Goal: Information Seeking & Learning: Check status

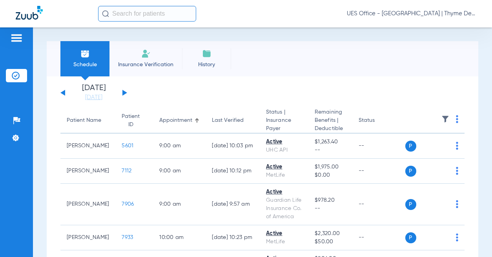
click at [139, 12] on input "text" at bounding box center [147, 14] width 98 height 16
click at [135, 13] on input "text" at bounding box center [147, 14] width 98 height 16
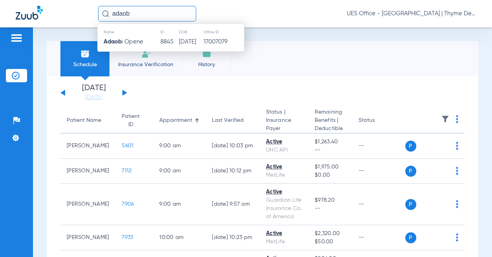
click at [165, 44] on td "8845" at bounding box center [169, 41] width 18 height 11
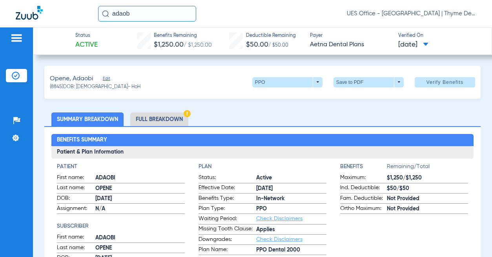
click at [174, 118] on li "Full Breakdown" at bounding box center [159, 120] width 58 height 14
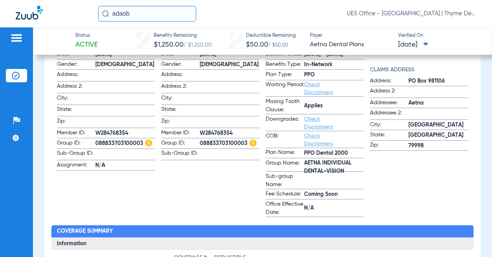
scroll to position [157, 0]
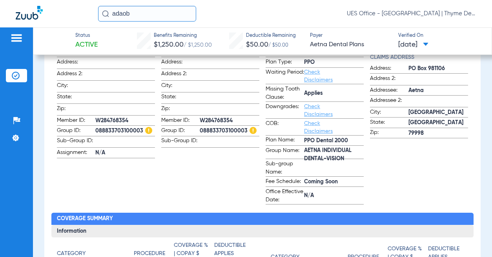
click at [332, 152] on span "AETNA INDIVIDUAL DENTAL-VISION" at bounding box center [334, 155] width 60 height 8
click at [339, 151] on span "AETNA INDIVIDUAL DENTAL-VISION" at bounding box center [334, 155] width 60 height 8
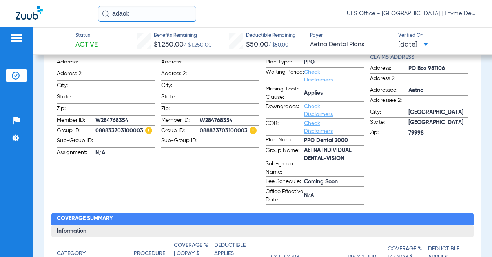
click at [339, 151] on span "AETNA INDIVIDUAL DENTAL-VISION" at bounding box center [334, 155] width 60 height 8
click at [220, 129] on span "088833703100003" at bounding box center [230, 131] width 60 height 8
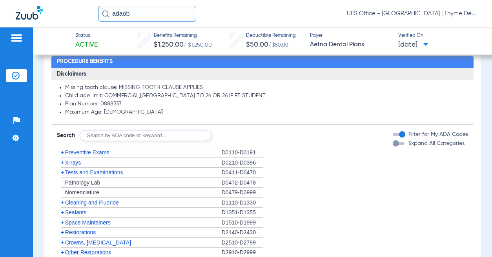
scroll to position [549, 0]
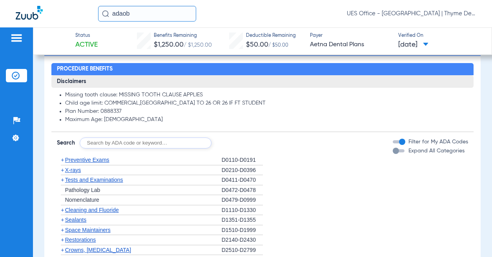
click at [91, 159] on span "Preventive Exams" at bounding box center [87, 160] width 44 height 6
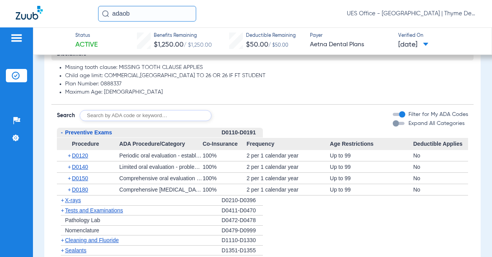
scroll to position [589, 0]
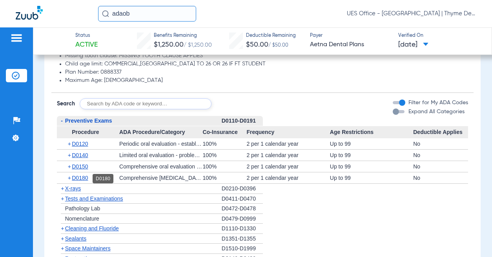
click at [76, 190] on span "X-rays" at bounding box center [73, 189] width 16 height 6
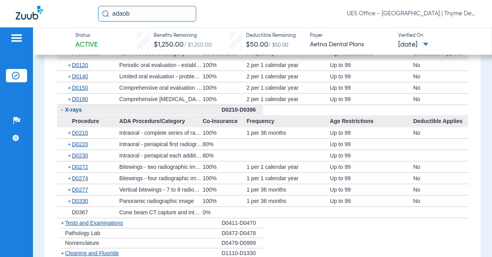
scroll to position [706, 0]
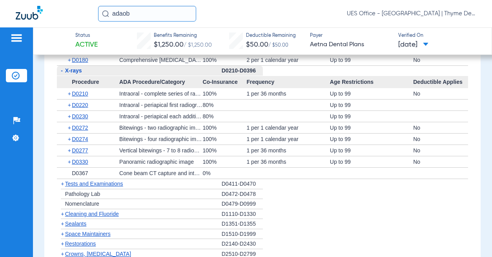
click at [92, 213] on span "Cleaning and Fluoride" at bounding box center [92, 214] width 54 height 6
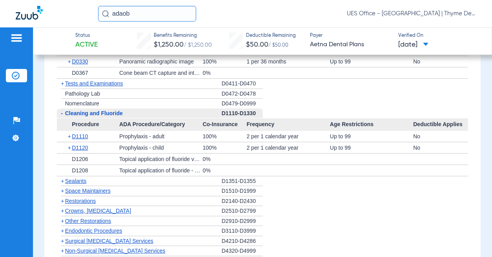
scroll to position [824, 0]
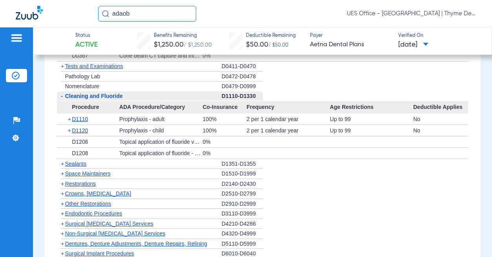
click at [106, 195] on span "Crowns, [MEDICAL_DATA]" at bounding box center [98, 194] width 66 height 6
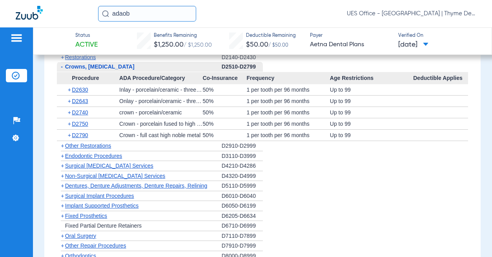
scroll to position [981, 0]
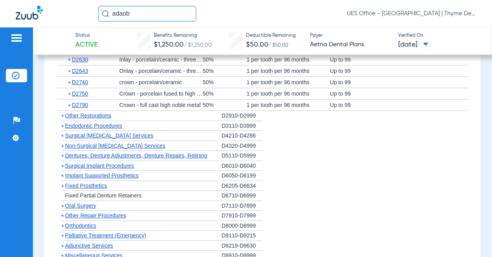
click at [125, 147] on span "Non-Surgical [MEDICAL_DATA] Services" at bounding box center [115, 146] width 100 height 6
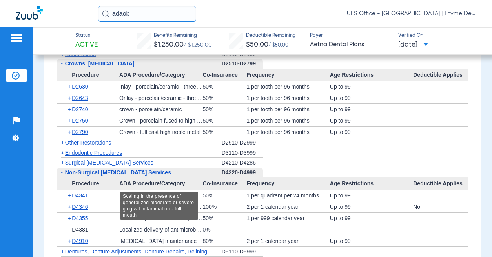
scroll to position [942, 0]
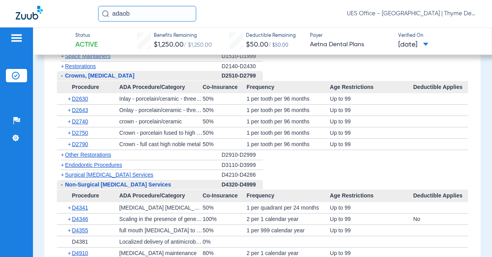
click at [108, 166] on span "Endodontic Procedures" at bounding box center [93, 165] width 57 height 6
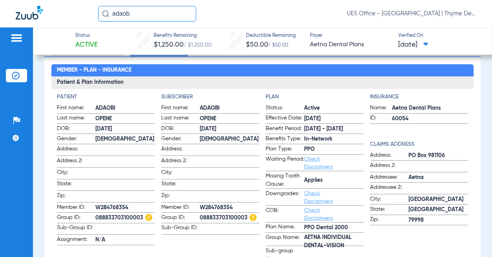
scroll to position [0, 0]
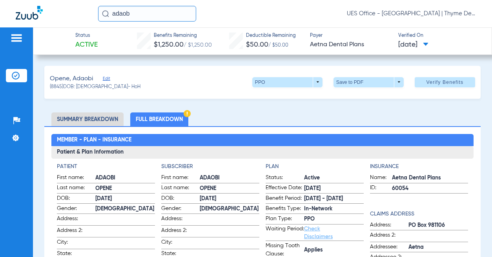
click at [437, 83] on span "Verify Benefits" at bounding box center [444, 82] width 37 height 6
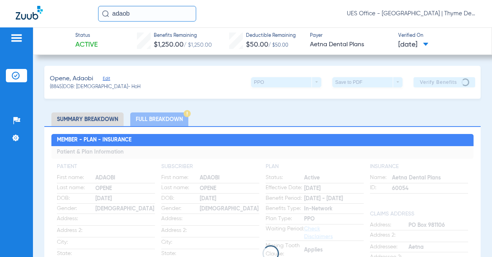
click at [141, 16] on input "adaob" at bounding box center [147, 14] width 98 height 16
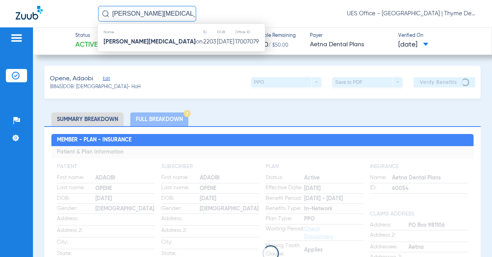
type input "[PERSON_NAME][MEDICAL_DATA]"
click at [145, 45] on td "[PERSON_NAME][MEDICAL_DATA] on" at bounding box center [150, 41] width 105 height 11
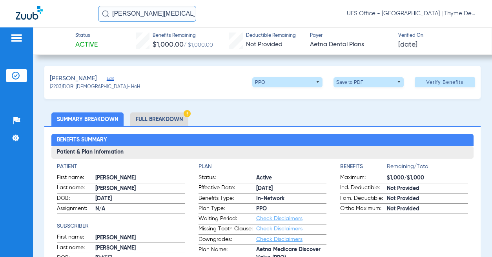
click at [171, 118] on li "Full Breakdown" at bounding box center [159, 120] width 58 height 14
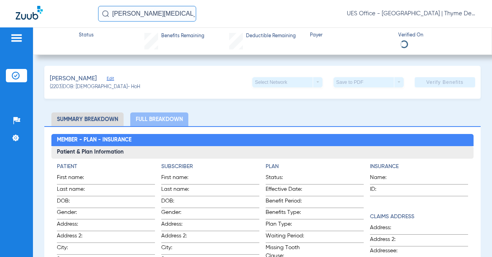
click at [112, 120] on li "Summary Breakdown" at bounding box center [87, 120] width 72 height 14
click at [169, 118] on li "Full Breakdown" at bounding box center [159, 120] width 58 height 14
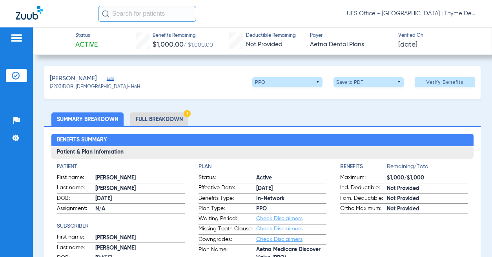
click at [159, 116] on li "Full Breakdown" at bounding box center [159, 120] width 58 height 14
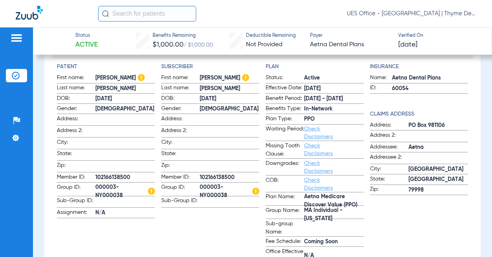
scroll to position [118, 0]
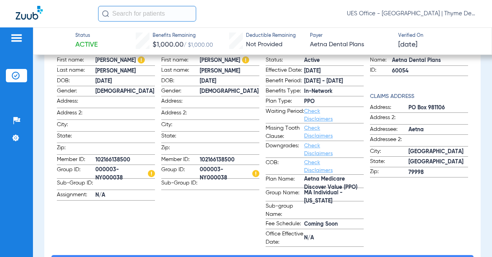
click at [326, 188] on span "Aetna Medicare Discover Value (PPO)" at bounding box center [334, 184] width 60 height 8
copy span "Aetna Medicare Discover Value (PPO)"
click at [101, 170] on span "000003-NY000038" at bounding box center [125, 174] width 60 height 8
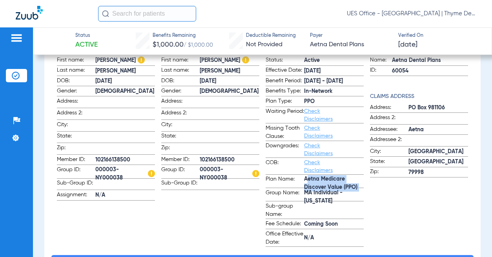
click at [101, 170] on span "000003-NY000038" at bounding box center [125, 174] width 60 height 8
copy span "000003-NY000038"
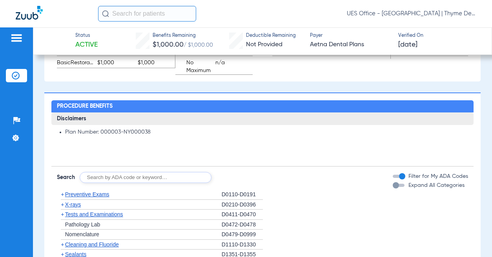
scroll to position [549, 0]
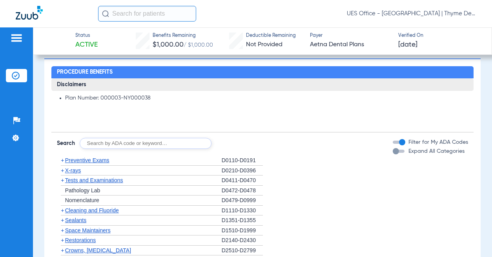
click at [90, 160] on span "Preventive Exams" at bounding box center [87, 160] width 44 height 6
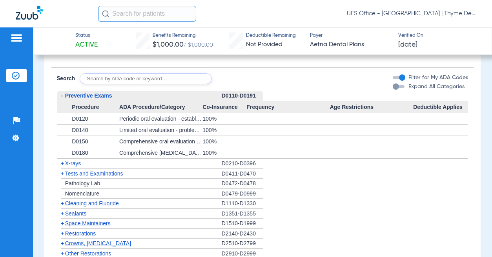
scroll to position [628, 0]
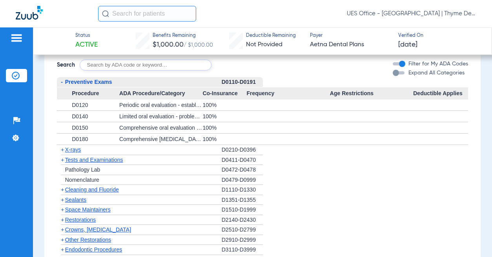
click at [72, 152] on span "X-rays" at bounding box center [73, 150] width 16 height 6
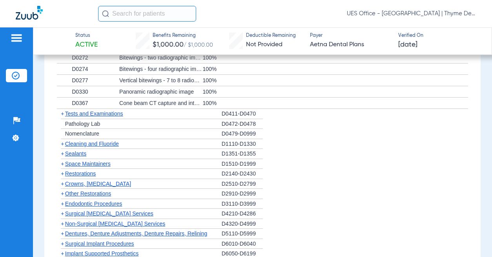
scroll to position [785, 0]
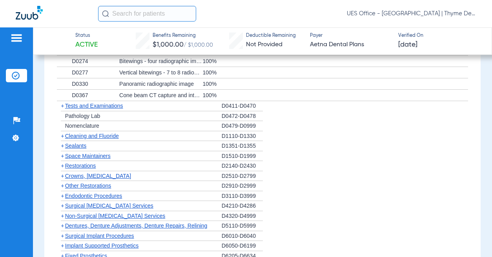
click at [86, 136] on span "Cleaning and Fluoride" at bounding box center [92, 136] width 54 height 6
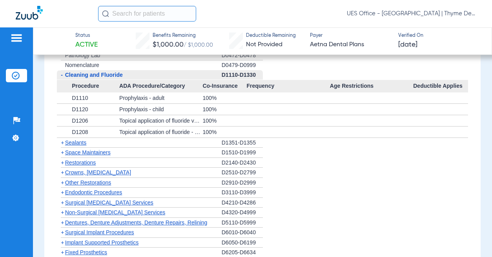
scroll to position [863, 0]
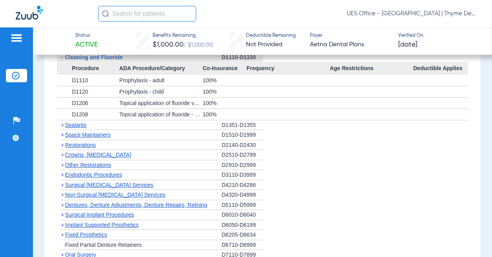
click at [160, 17] on input "text" at bounding box center [147, 14] width 98 height 16
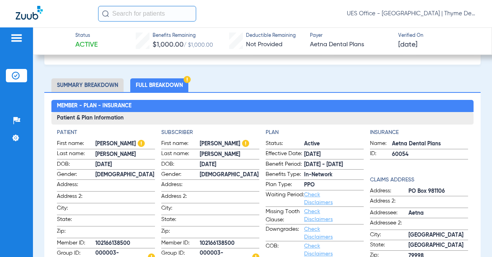
scroll to position [0, 0]
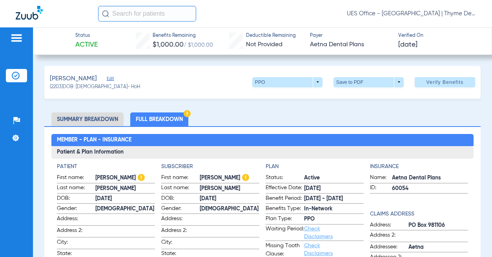
click at [157, 16] on input "text" at bounding box center [147, 14] width 98 height 16
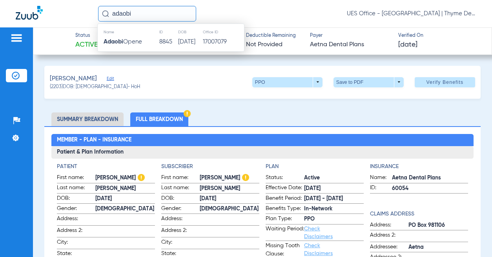
type input "adaobi"
click at [151, 38] on td "Adaobi Opene" at bounding box center [128, 41] width 61 height 11
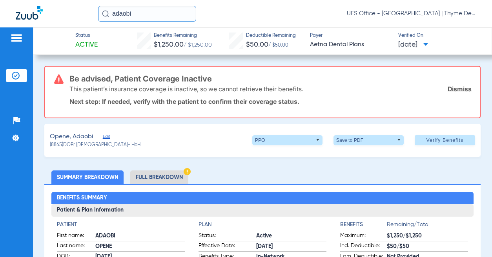
click at [456, 86] on link "Dismiss" at bounding box center [460, 89] width 24 height 8
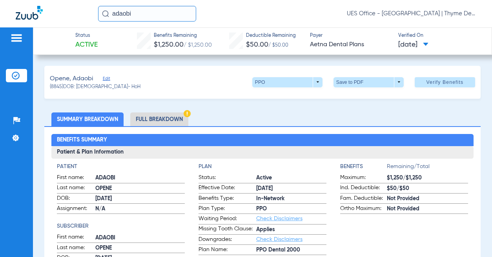
click at [165, 119] on li "Full Breakdown" at bounding box center [159, 120] width 58 height 14
